Goal: Task Accomplishment & Management: Manage account settings

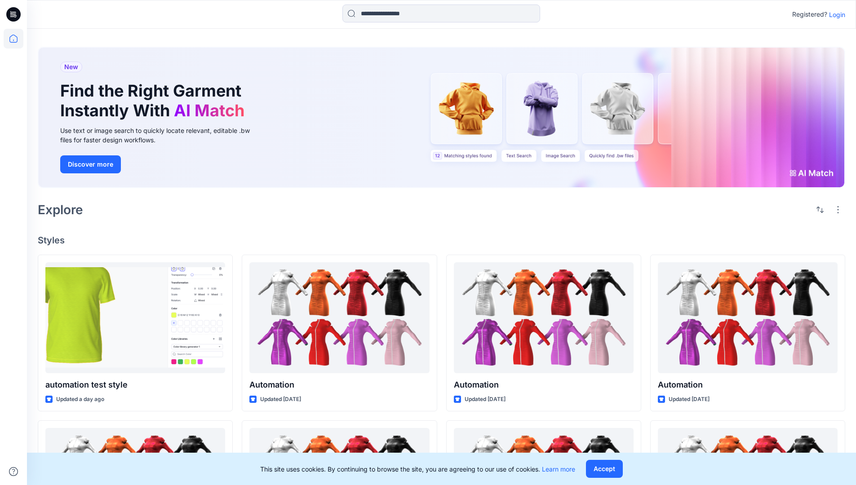
click at [835, 14] on p "Login" at bounding box center [837, 14] width 16 height 9
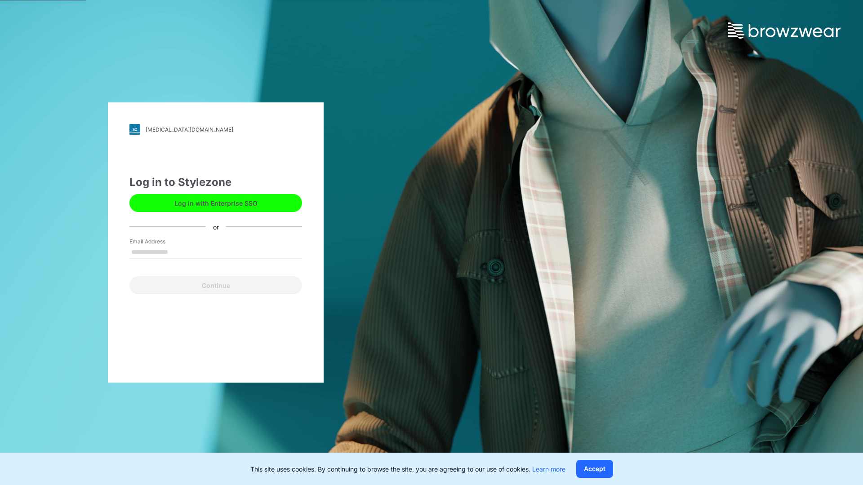
click at [178, 252] on input "Email Address" at bounding box center [215, 252] width 173 height 13
type input "**********"
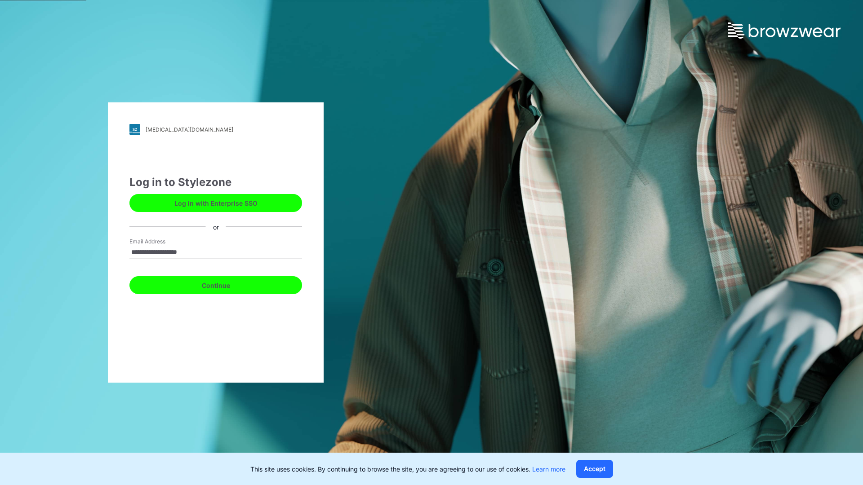
click at [226, 284] on button "Continue" at bounding box center [215, 285] width 173 height 18
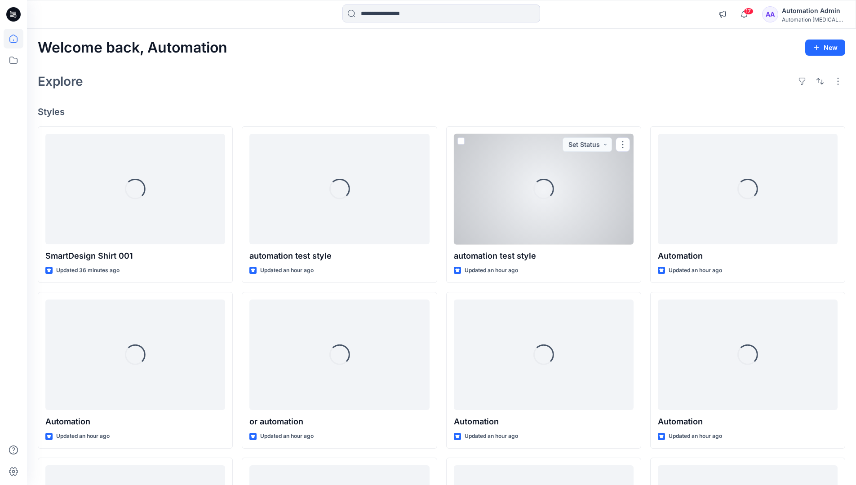
click at [17, 39] on icon at bounding box center [13, 39] width 8 height 8
click at [16, 61] on icon at bounding box center [14, 60] width 20 height 20
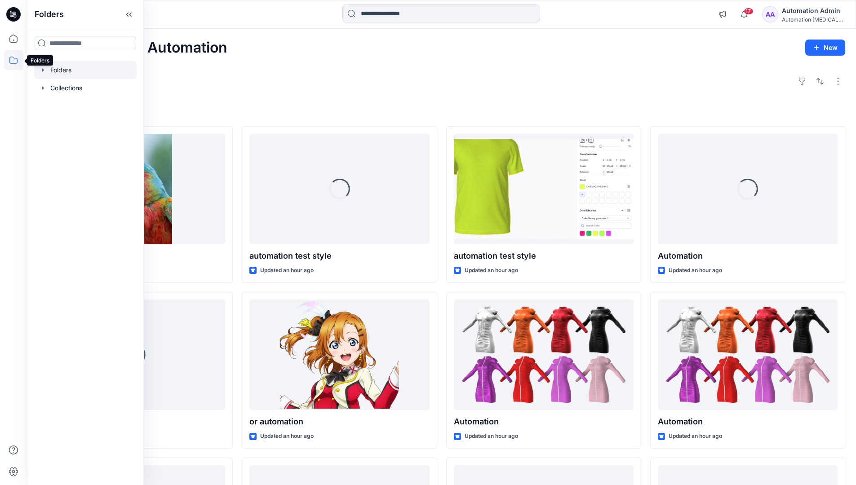
click at [62, 73] on div at bounding box center [85, 70] width 102 height 18
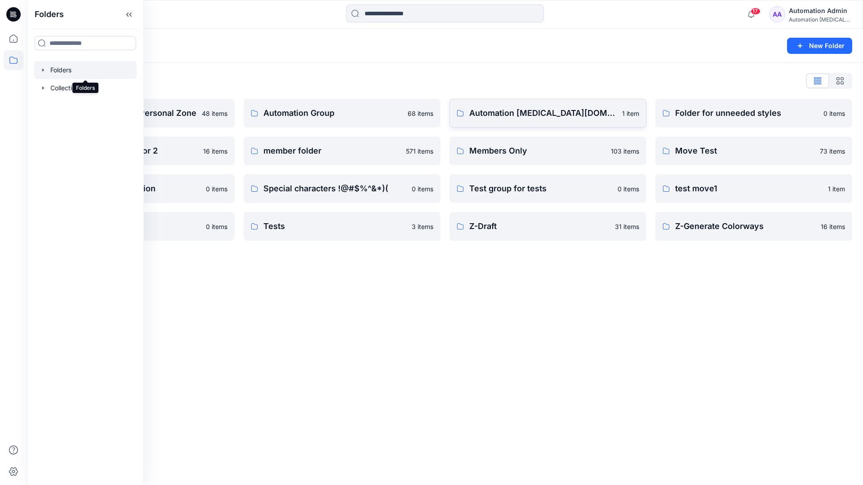
click at [485, 121] on link "Automation testim.io 1 item" at bounding box center [548, 113] width 197 height 29
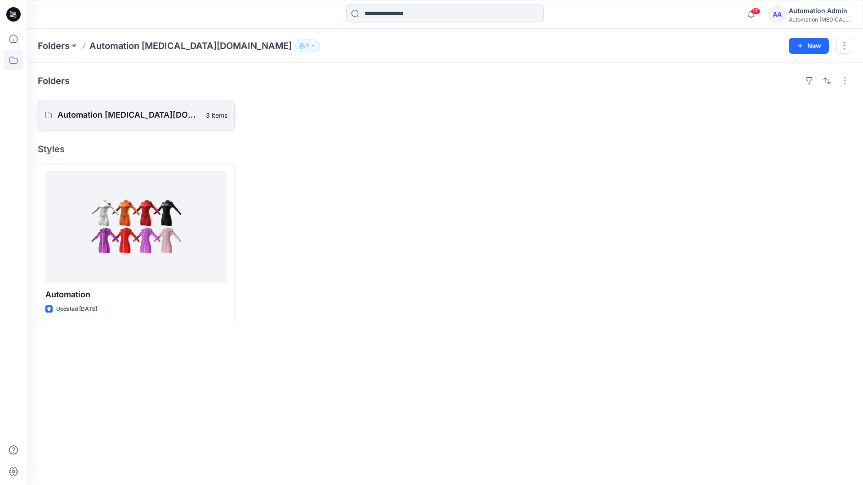
click at [119, 110] on p "Automation testim.io Board" at bounding box center [129, 115] width 143 height 13
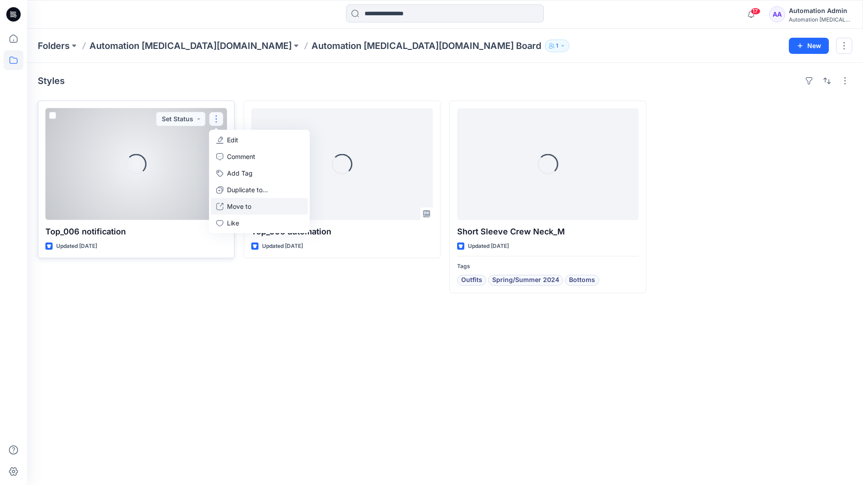
click at [225, 205] on button "Move to" at bounding box center [259, 206] width 97 height 17
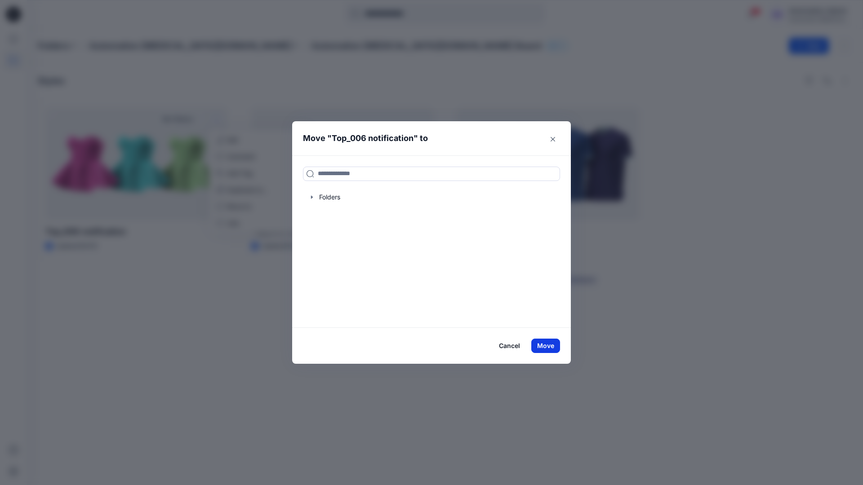
click at [549, 347] on button "Move" at bounding box center [545, 346] width 29 height 14
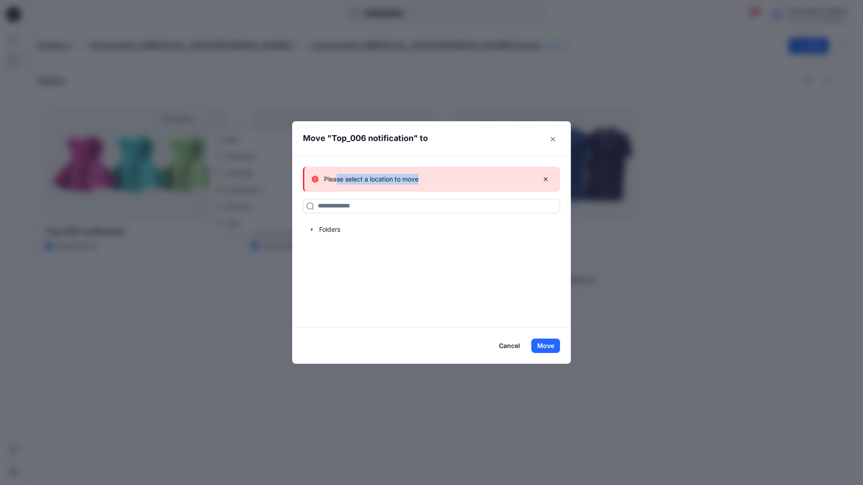
drag, startPoint x: 549, startPoint y: 347, endPoint x: 337, endPoint y: 177, distance: 272.0
click at [337, 177] on div "Please select a location to move" at bounding box center [422, 179] width 220 height 11
click at [546, 180] on icon "button" at bounding box center [545, 179] width 7 height 7
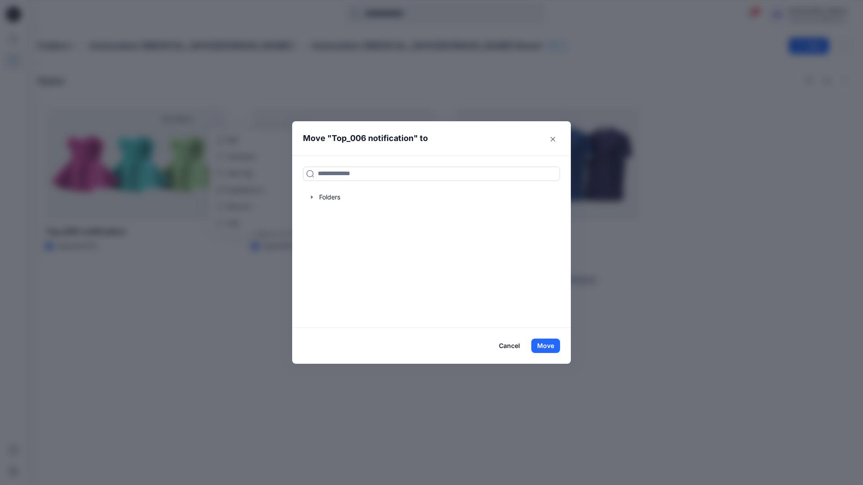
click at [508, 347] on button "Cancel" at bounding box center [509, 346] width 33 height 14
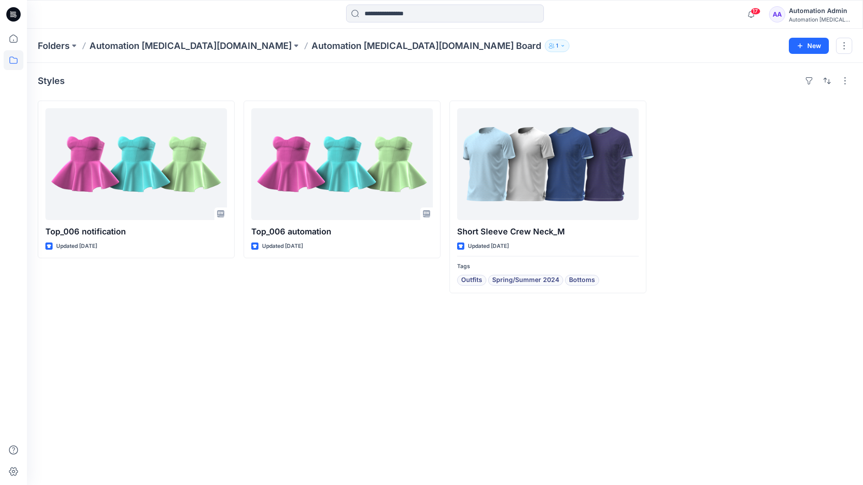
click at [801, 17] on div "Automation testim..." at bounding box center [820, 19] width 63 height 7
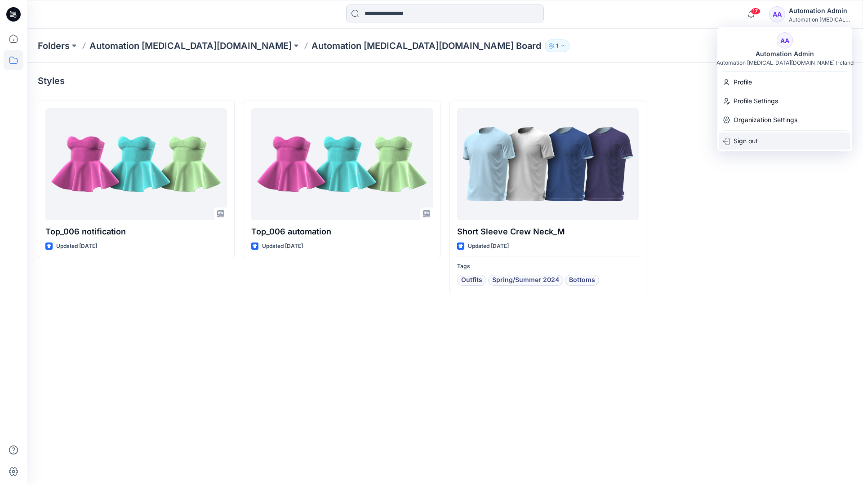
click at [758, 145] on p "Sign out" at bounding box center [746, 141] width 24 height 17
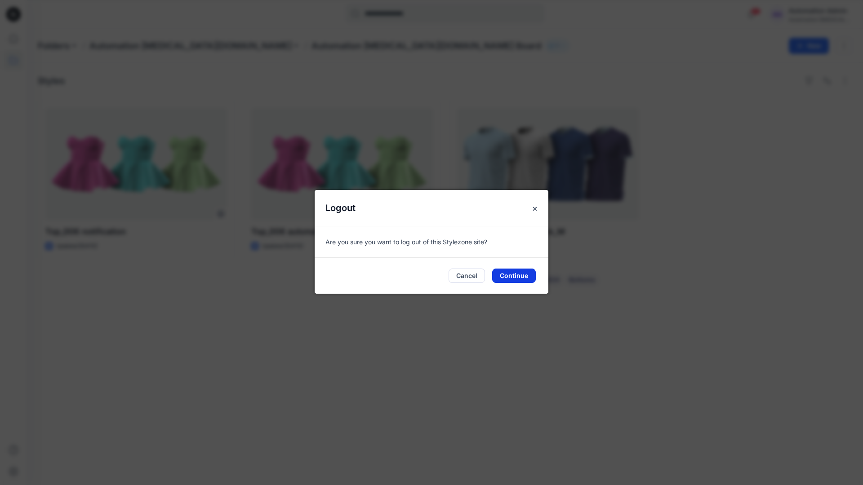
click at [523, 273] on button "Continue" at bounding box center [514, 276] width 44 height 14
